Goal: Transaction & Acquisition: Purchase product/service

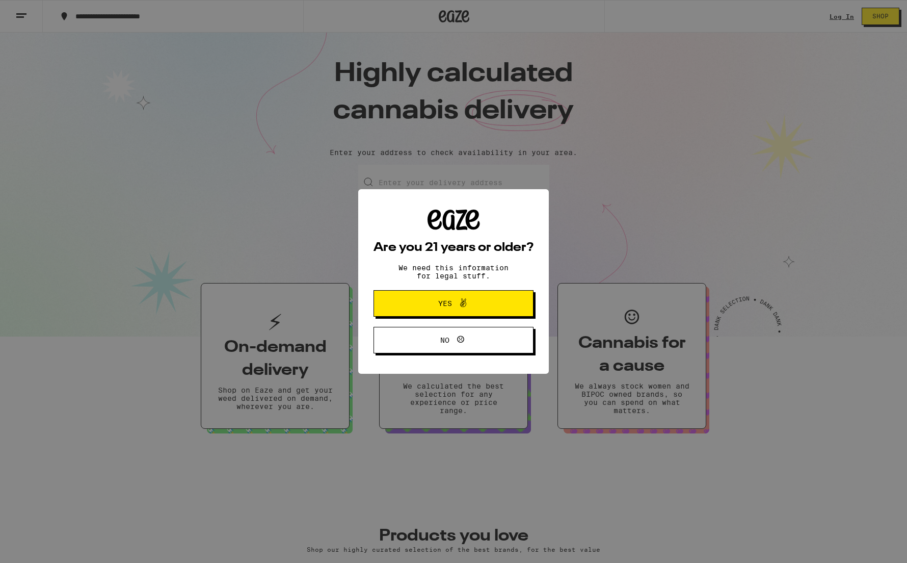
click at [842, 19] on div "Are you 21 years or older? We need this information for legal stuff. Yes No" at bounding box center [453, 281] width 907 height 563
click at [490, 305] on span "Yes" at bounding box center [453, 303] width 77 height 13
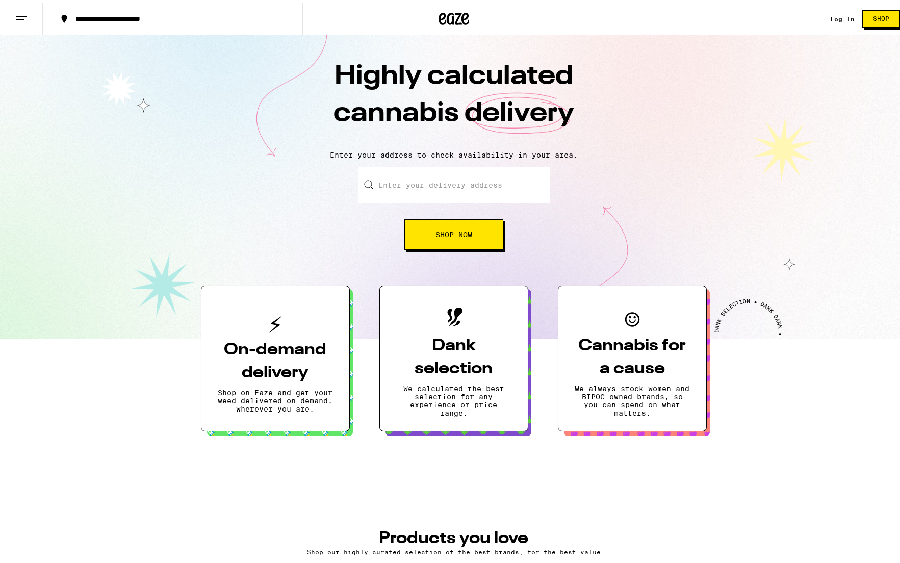
click at [835, 14] on link "Log In" at bounding box center [842, 16] width 24 height 7
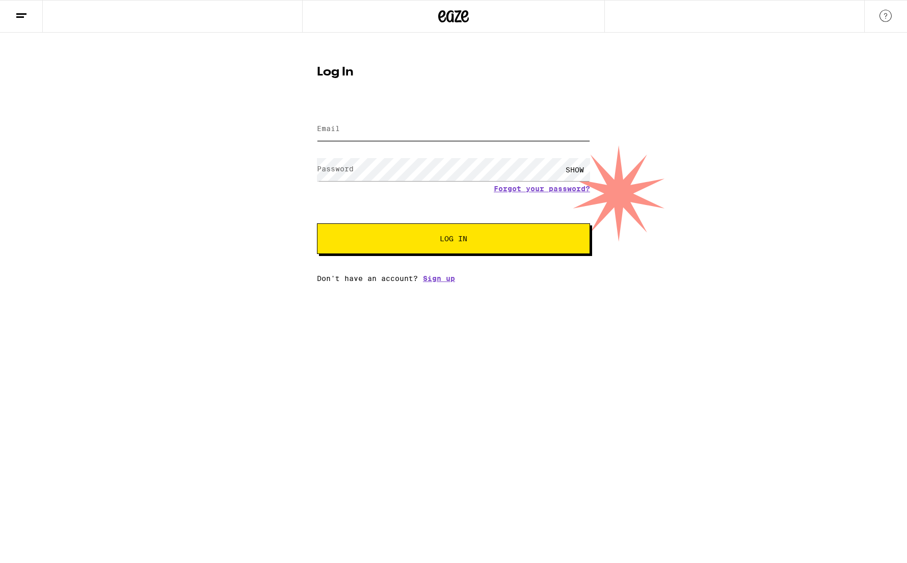
click at [352, 123] on input "Email" at bounding box center [453, 129] width 273 height 23
type input "jetay8993@gmail.com"
click at [317, 223] on button "Log In" at bounding box center [453, 238] width 273 height 31
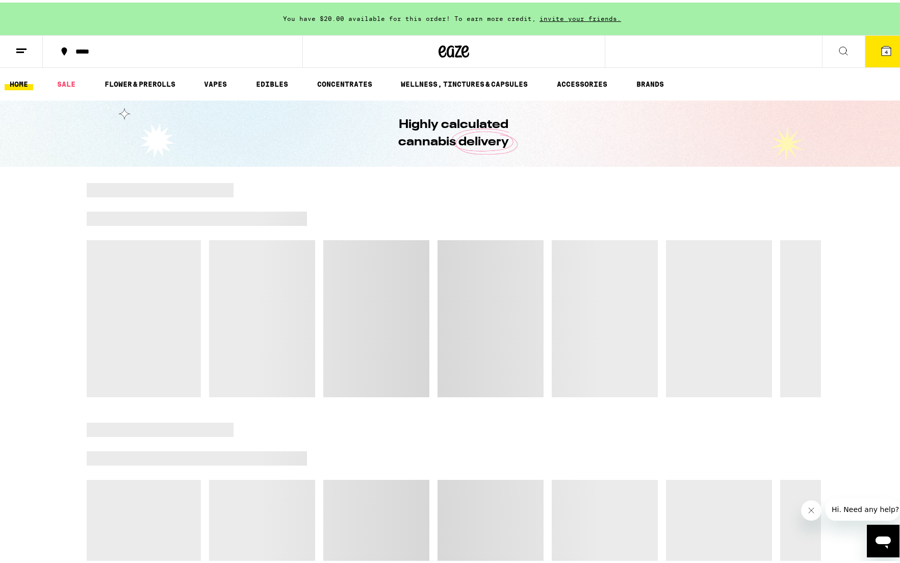
click at [880, 49] on icon at bounding box center [886, 48] width 12 height 12
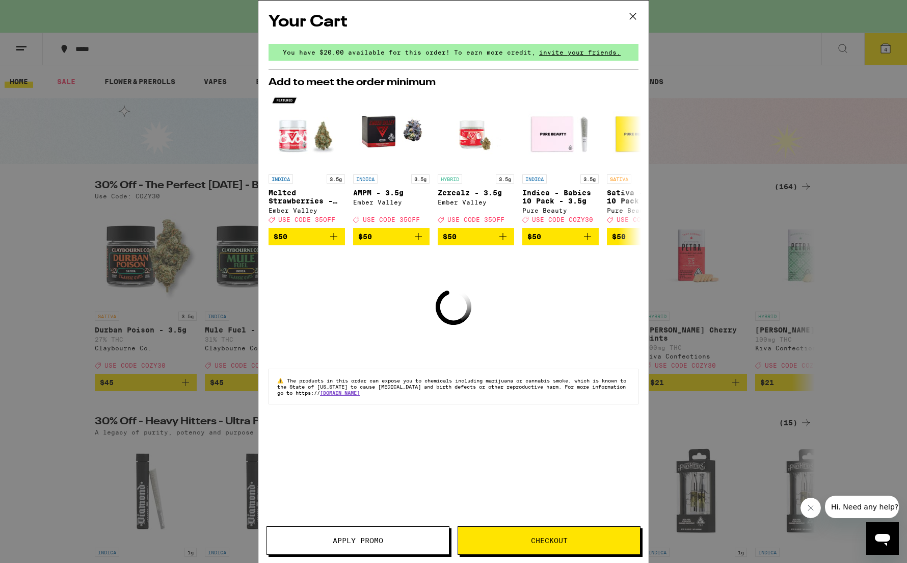
click at [532, 538] on span "Checkout" at bounding box center [549, 540] width 37 height 7
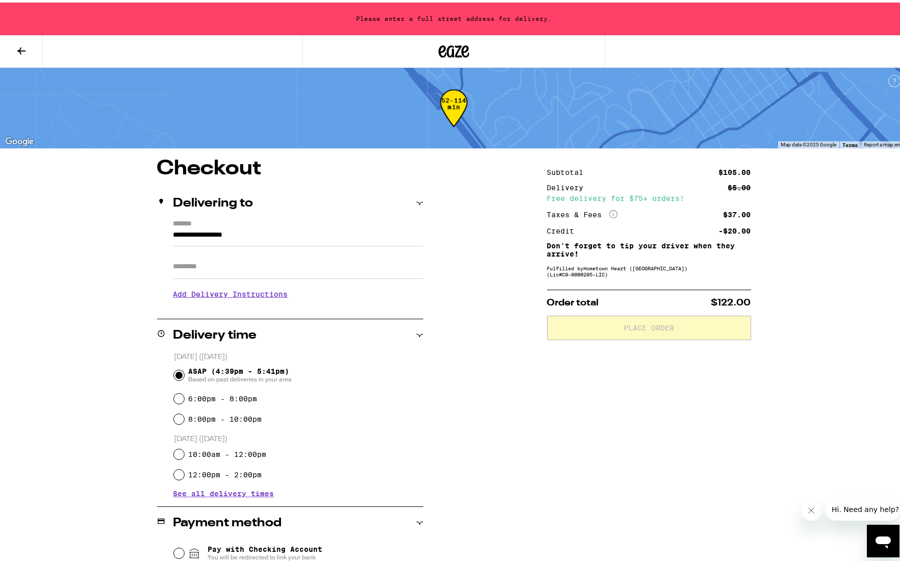
click at [23, 48] on icon at bounding box center [21, 48] width 8 height 7
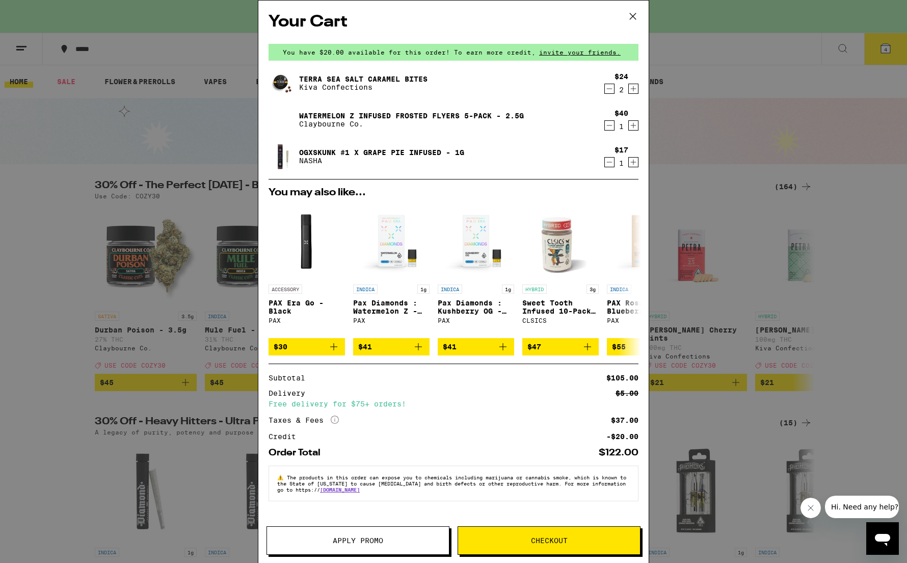
click at [376, 539] on span "Apply Promo" at bounding box center [358, 540] width 50 height 7
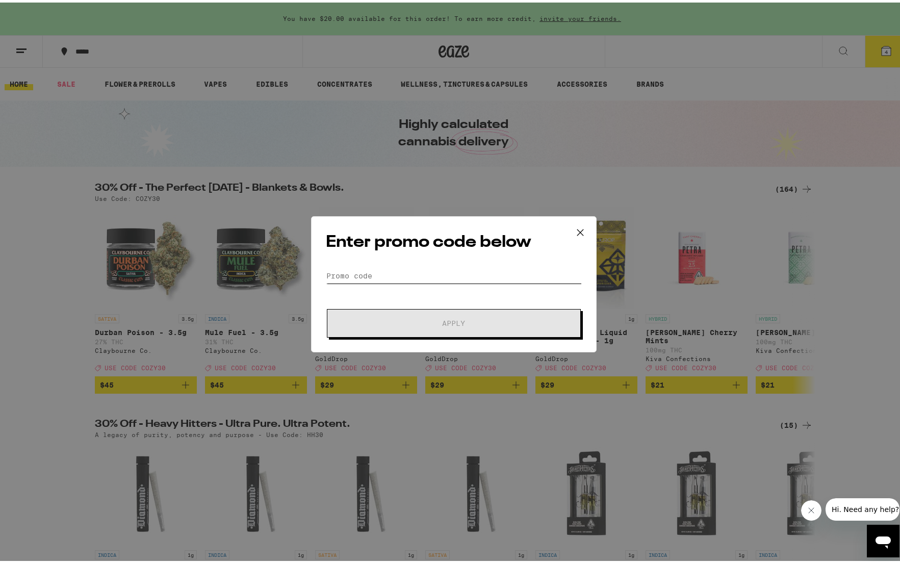
click at [387, 272] on input "Promo Code" at bounding box center [454, 273] width 256 height 15
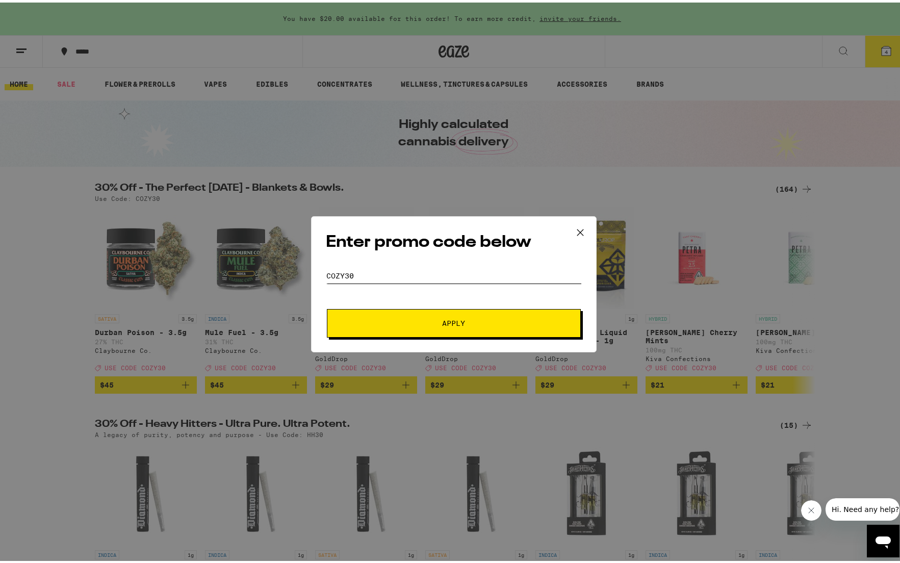
type input "COZY30"
click at [411, 324] on button "Apply" at bounding box center [454, 320] width 254 height 29
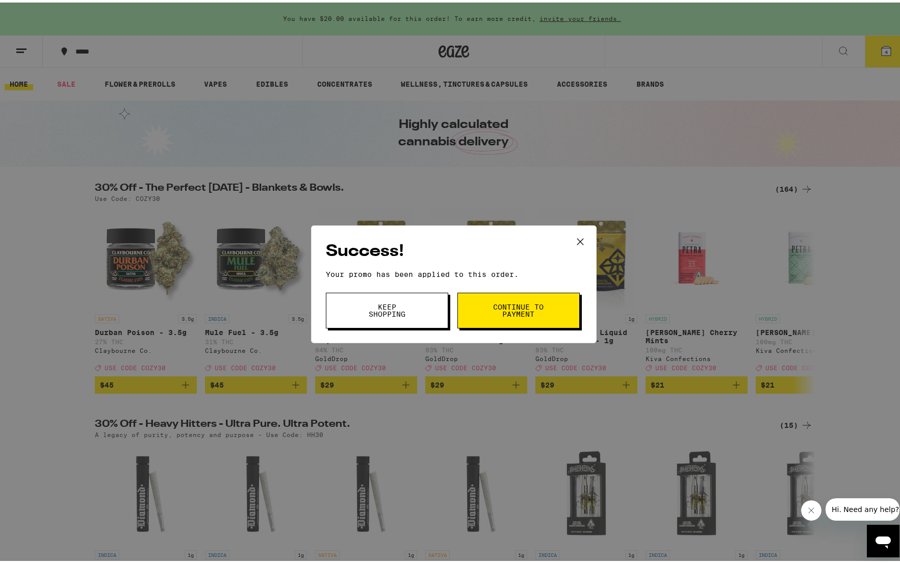
click at [518, 306] on span "Continue to payment" at bounding box center [518, 308] width 52 height 14
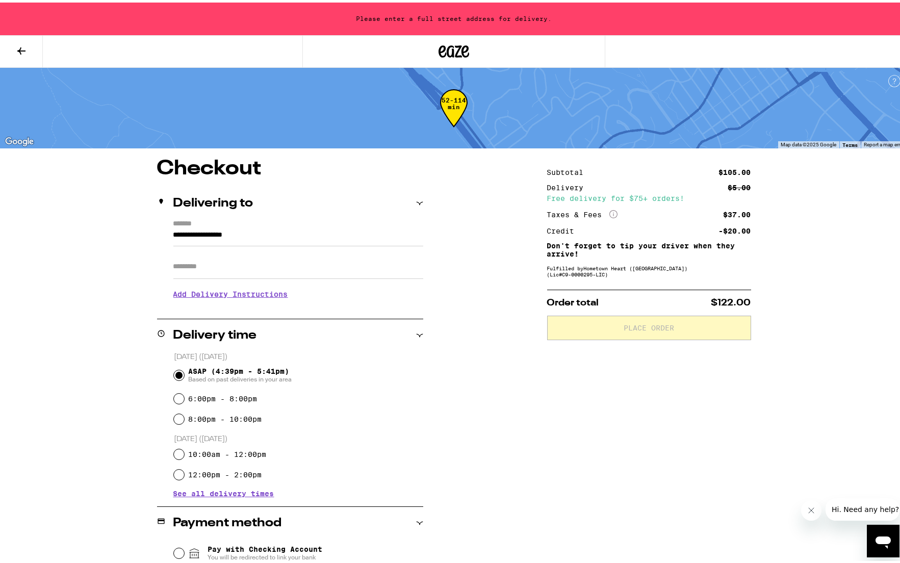
click at [254, 230] on input "**********" at bounding box center [298, 234] width 250 height 17
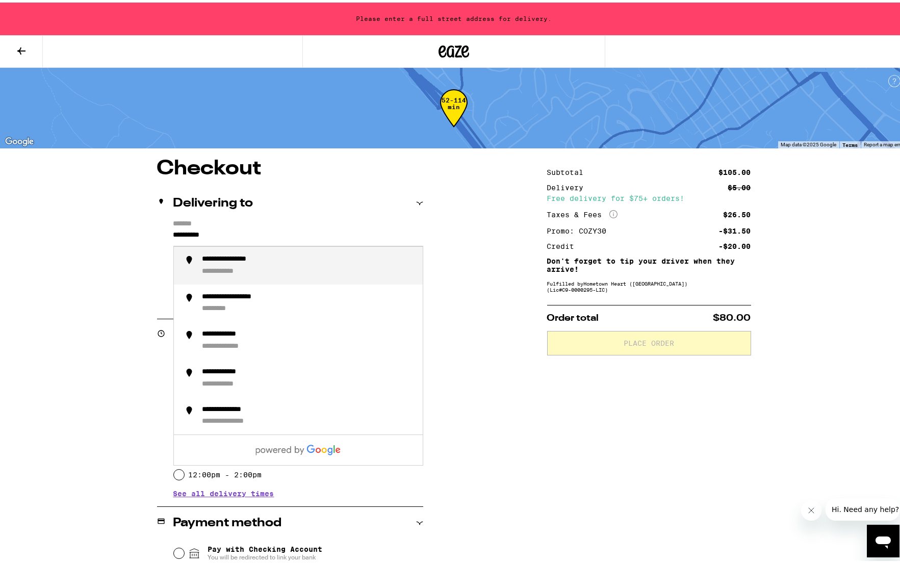
click at [239, 258] on div "**********" at bounding box center [241, 256] width 78 height 9
type input "**********"
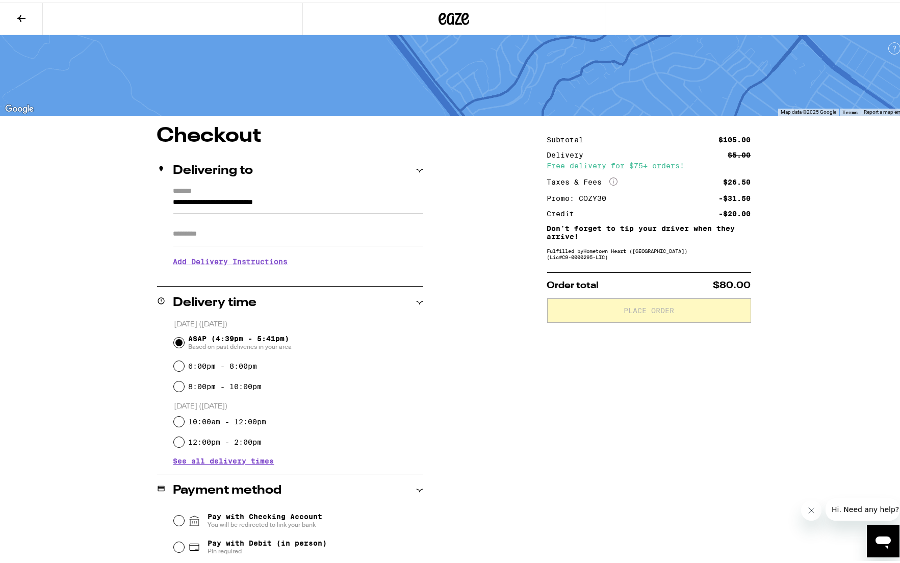
click at [249, 261] on h3 "Add Delivery Instructions" at bounding box center [298, 258] width 250 height 23
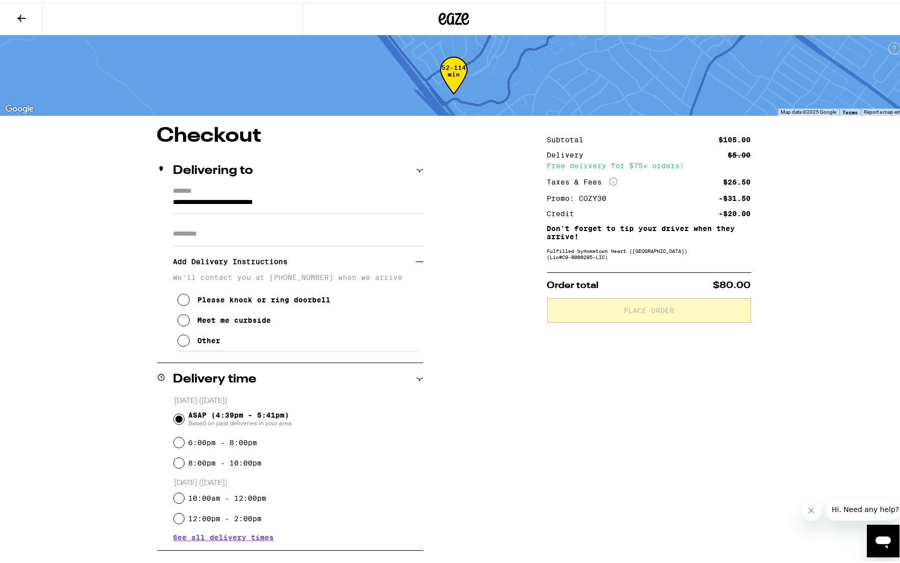
click at [239, 301] on div "Please knock or ring doorbell" at bounding box center [264, 297] width 133 height 8
click at [504, 374] on div "**********" at bounding box center [454, 466] width 734 height 687
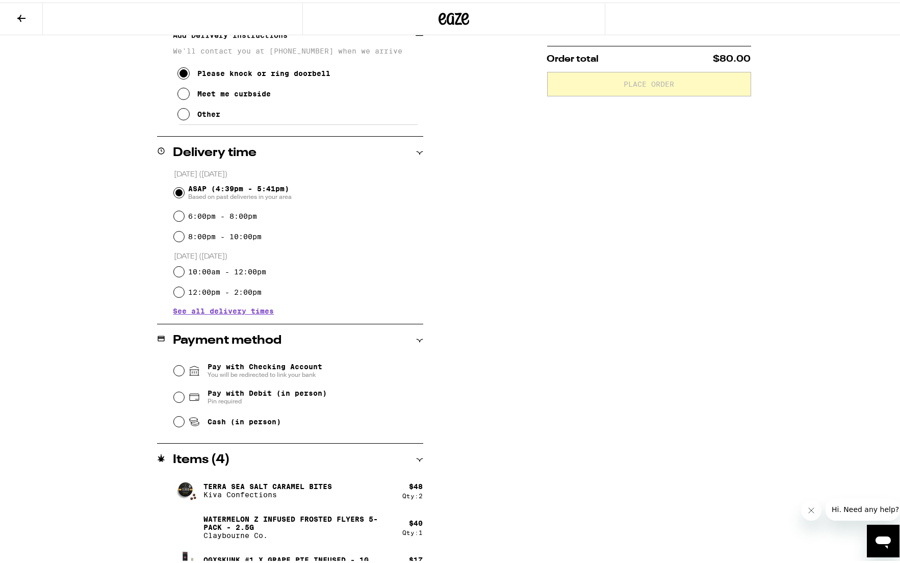
scroll to position [238, 0]
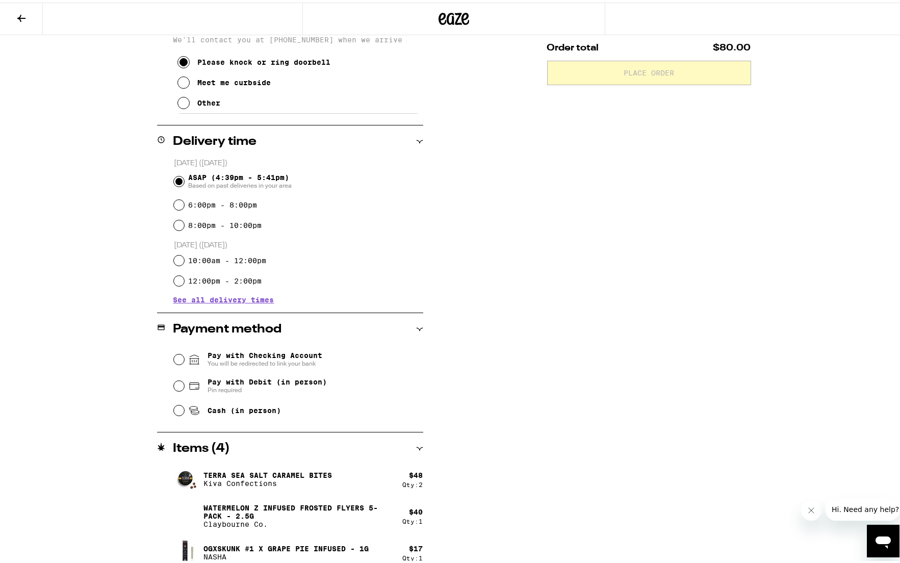
click at [232, 412] on span "Cash (in person)" at bounding box center [243, 408] width 73 height 8
click at [184, 413] on input "Cash (in person)" at bounding box center [179, 408] width 10 height 10
radio input "true"
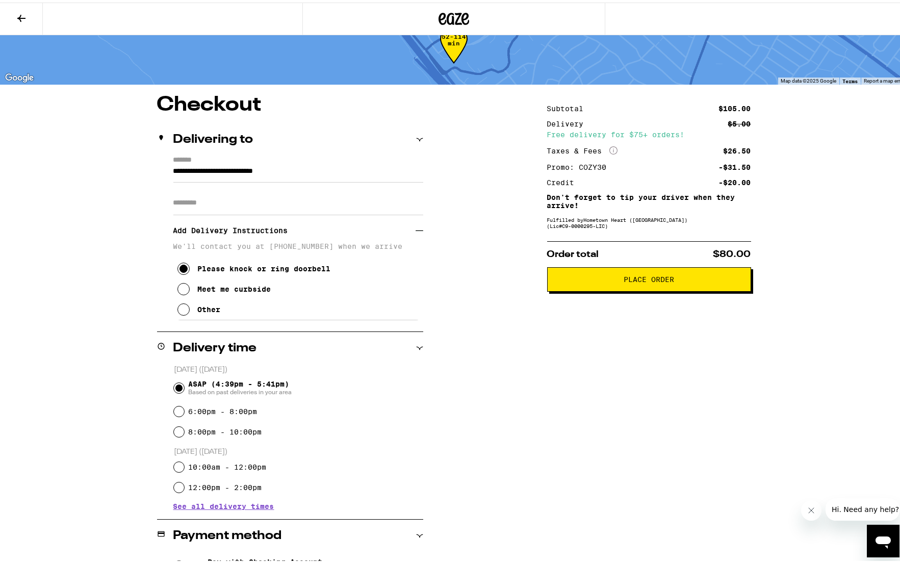
scroll to position [0, 0]
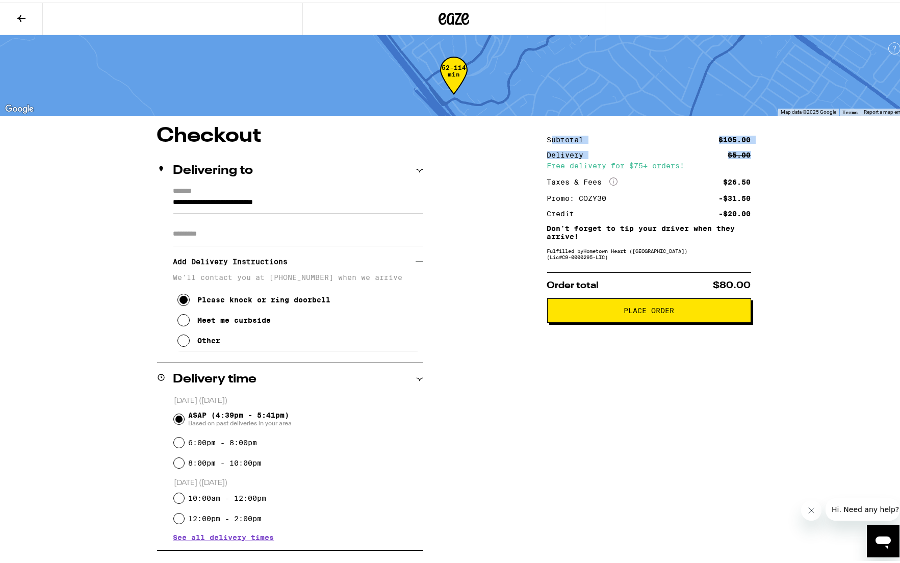
drag, startPoint x: 546, startPoint y: 137, endPoint x: 784, endPoint y: 150, distance: 237.9
click at [784, 150] on div "**********" at bounding box center [454, 466] width 734 height 687
drag, startPoint x: 782, startPoint y: 153, endPoint x: 773, endPoint y: 161, distance: 12.7
click at [782, 153] on div "**********" at bounding box center [454, 466] width 734 height 687
click at [606, 305] on button "Place Order" at bounding box center [649, 308] width 204 height 24
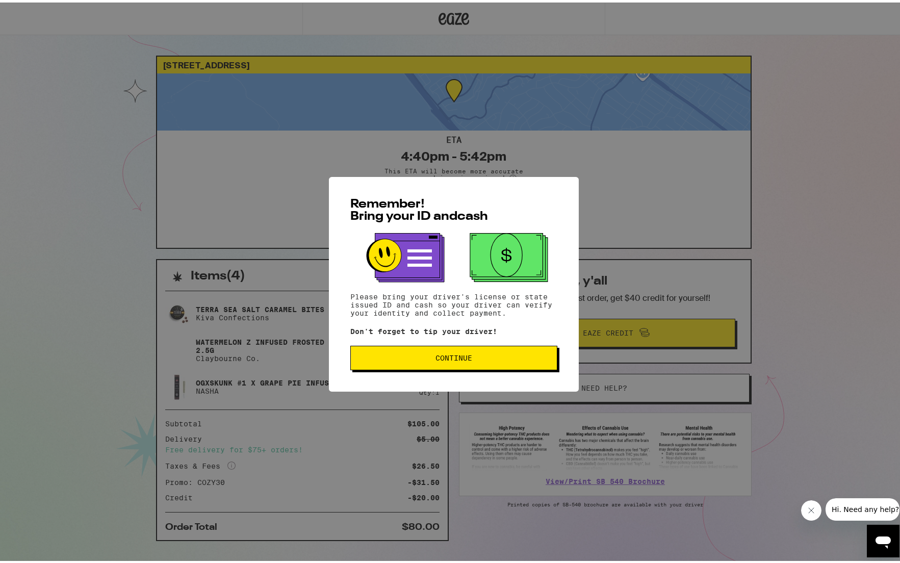
click at [462, 359] on span "Continue" at bounding box center [453, 355] width 37 height 7
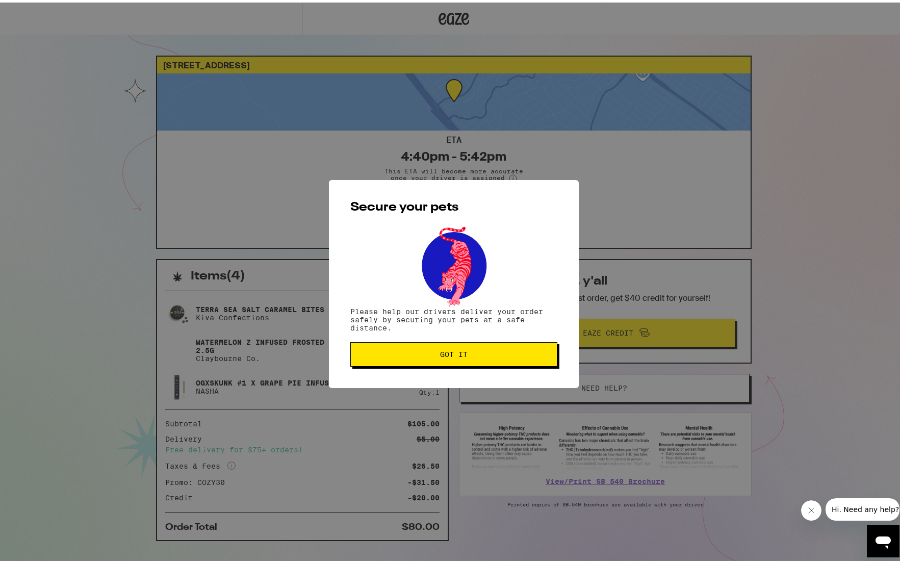
click at [444, 348] on button "Got it" at bounding box center [453, 351] width 207 height 24
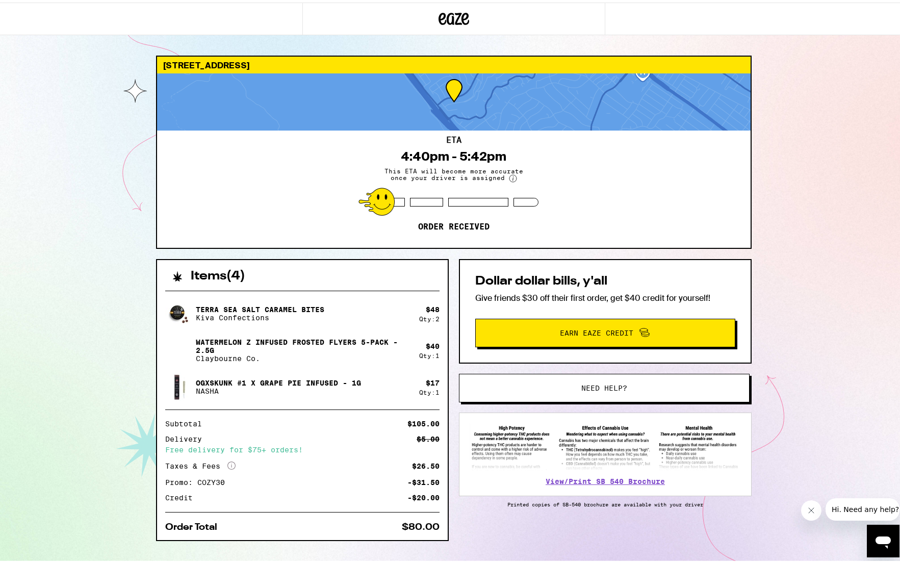
click at [442, 13] on icon at bounding box center [453, 16] width 31 height 18
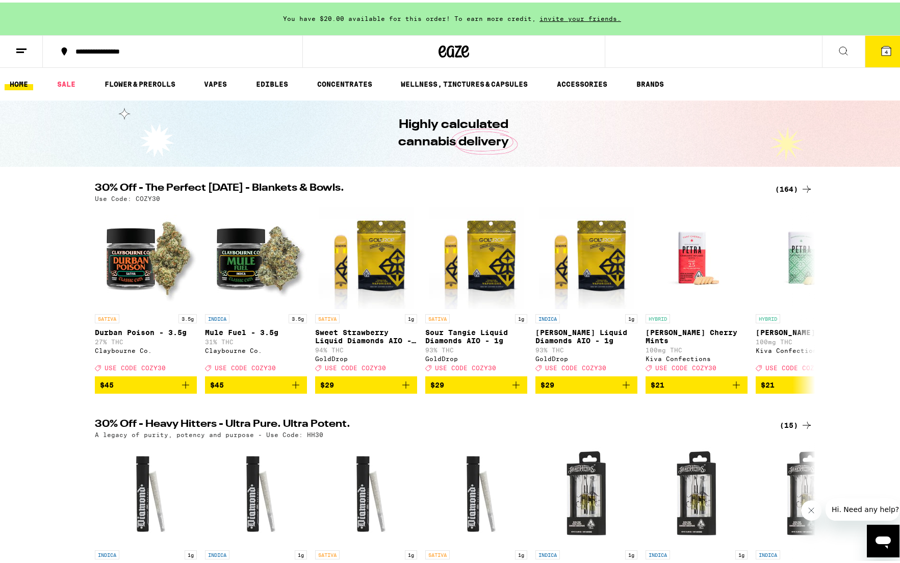
click at [785, 182] on div "(164)" at bounding box center [794, 186] width 38 height 12
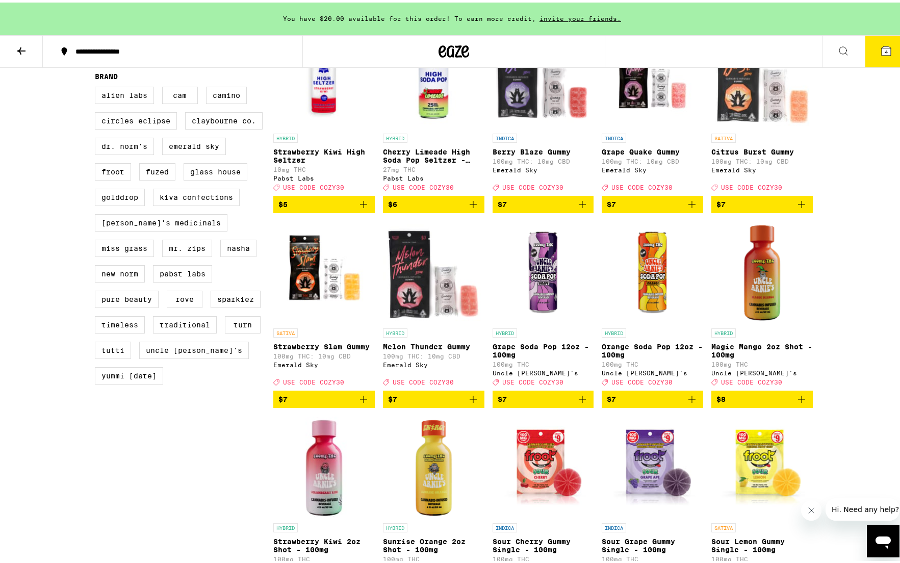
scroll to position [698, 0]
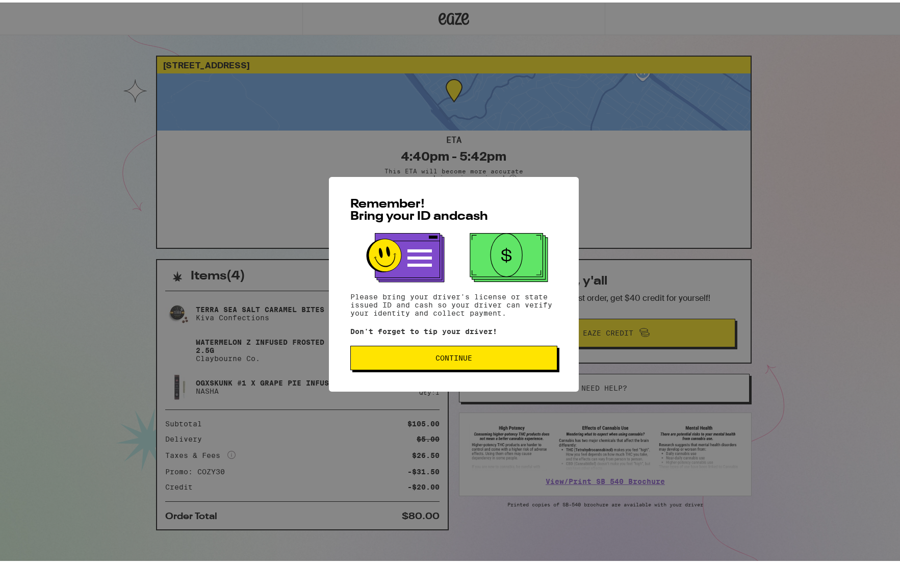
click at [458, 356] on span "Continue" at bounding box center [453, 355] width 37 height 7
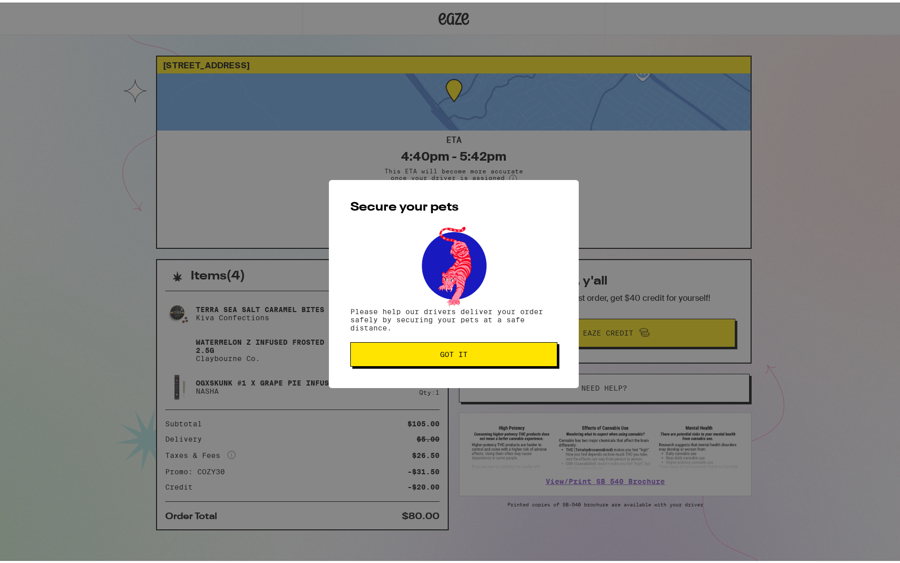
click at [427, 352] on span "Got it" at bounding box center [454, 351] width 190 height 7
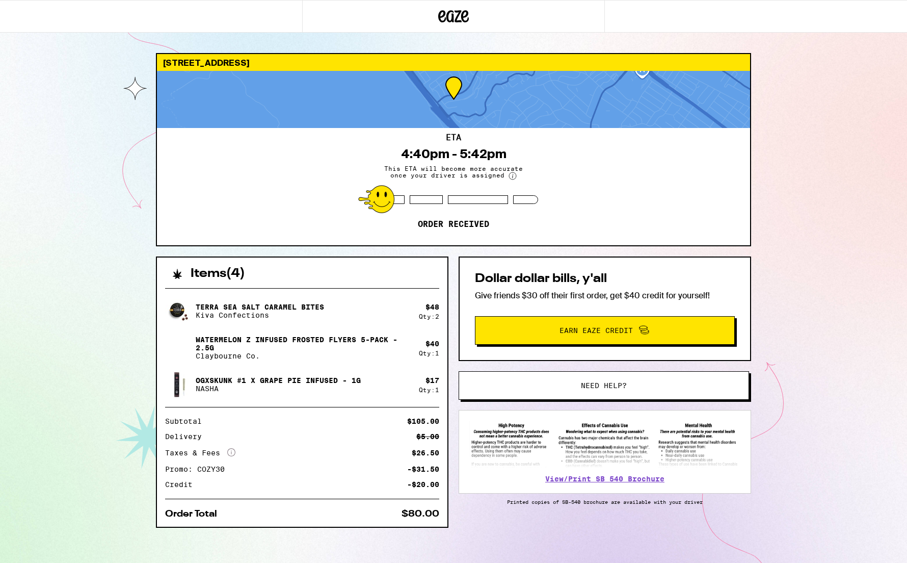
click at [817, 383] on div "[STREET_ADDRESS] ETA 4:40pm - 5:42pm This ETA will become more accurate once yo…" at bounding box center [453, 284] width 907 height 568
